Goal: Navigation & Orientation: Find specific page/section

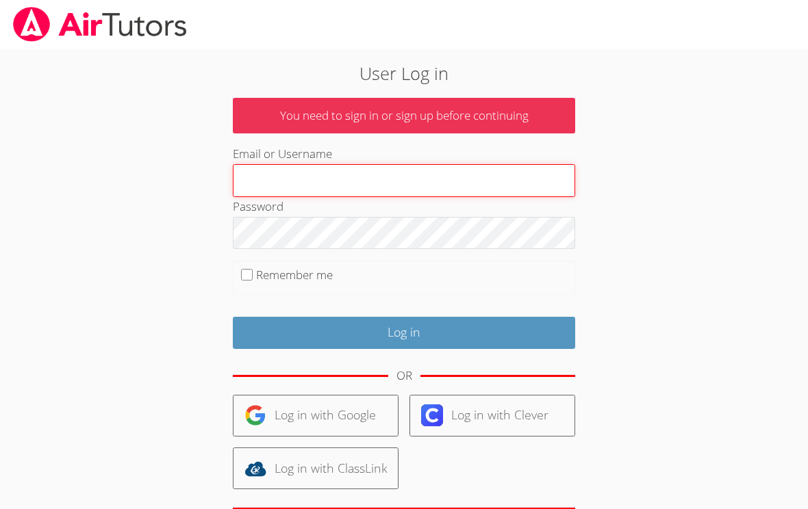
type input "[PERSON_NAME][EMAIL_ADDRESS][DOMAIN_NAME]"
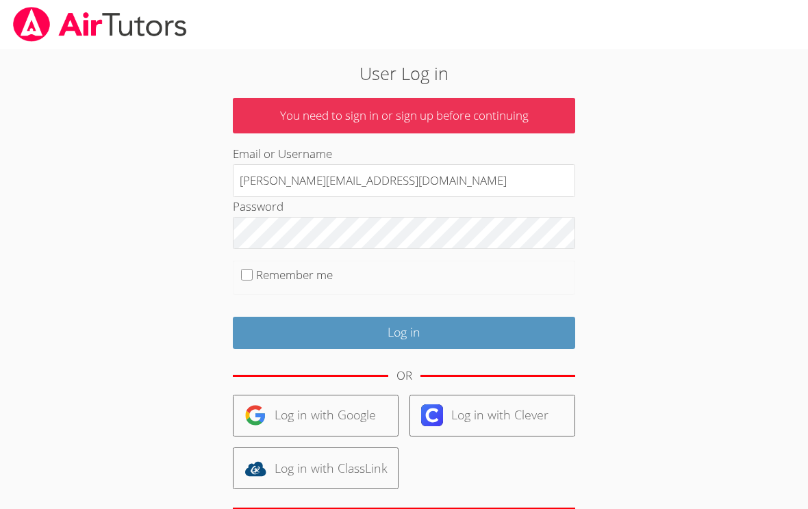
click at [404, 330] on input "Log in" at bounding box center [404, 333] width 342 height 32
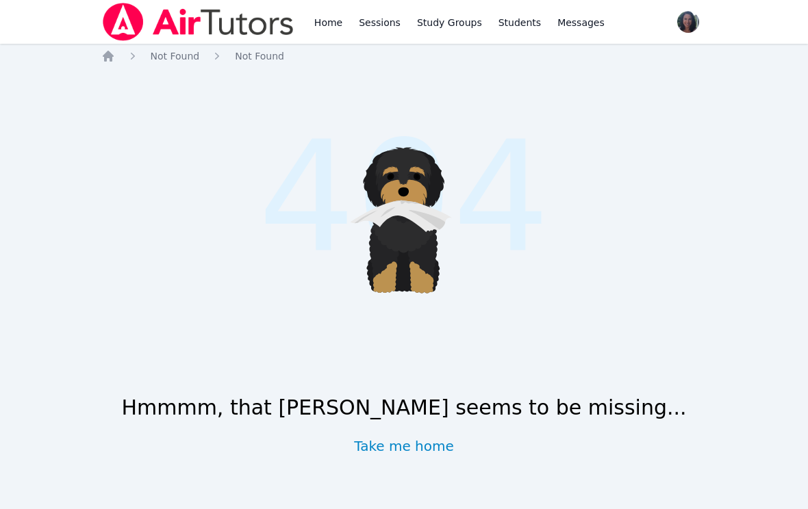
click at [425, 445] on link "Take me home" at bounding box center [404, 446] width 100 height 19
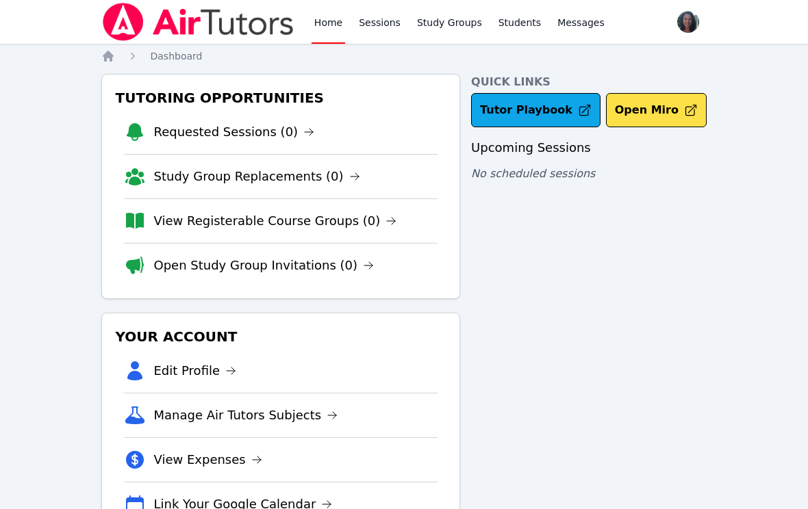
click at [390, 24] on link "Sessions" at bounding box center [379, 22] width 47 height 44
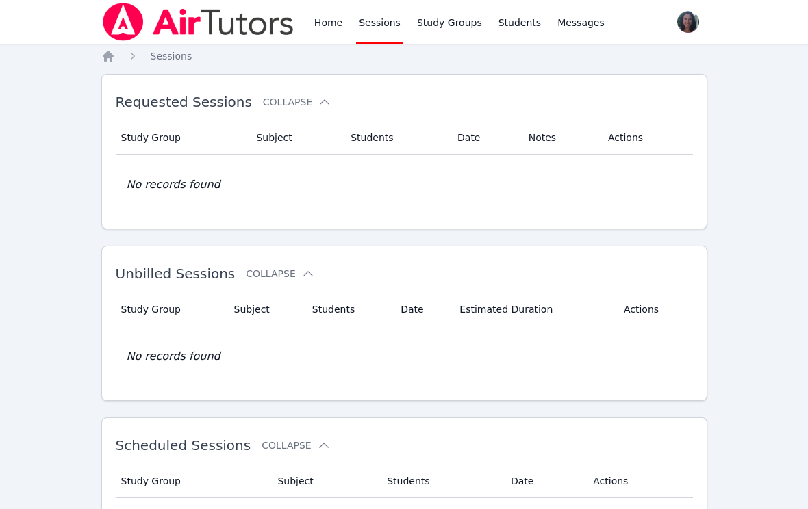
click at [449, 30] on link "Study Groups" at bounding box center [449, 22] width 71 height 44
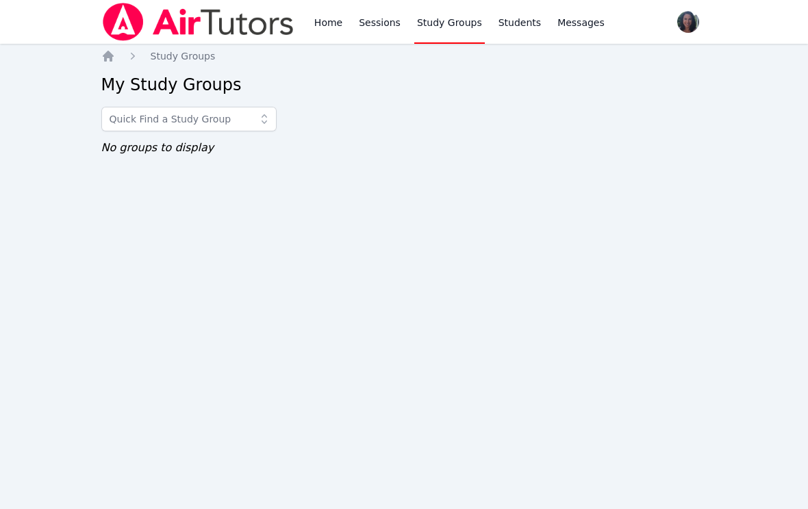
click at [270, 127] on span at bounding box center [264, 119] width 25 height 25
click at [340, 24] on link "Home" at bounding box center [328, 22] width 34 height 44
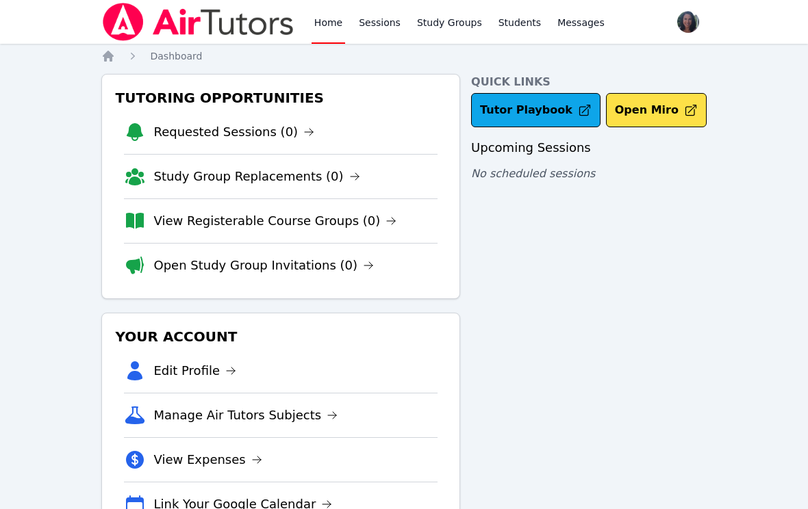
click at [582, 27] on span "Messages" at bounding box center [580, 23] width 47 height 14
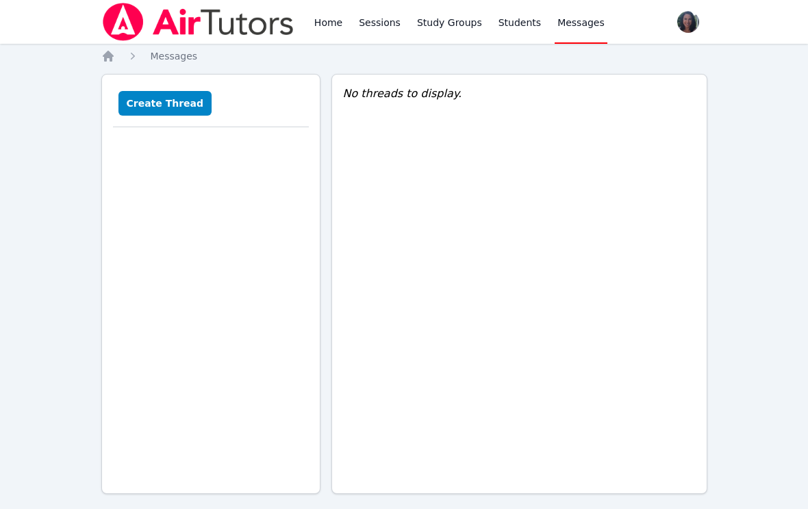
click at [323, 27] on link "Home" at bounding box center [328, 22] width 34 height 44
